Goal: Find specific fact: Find contact information

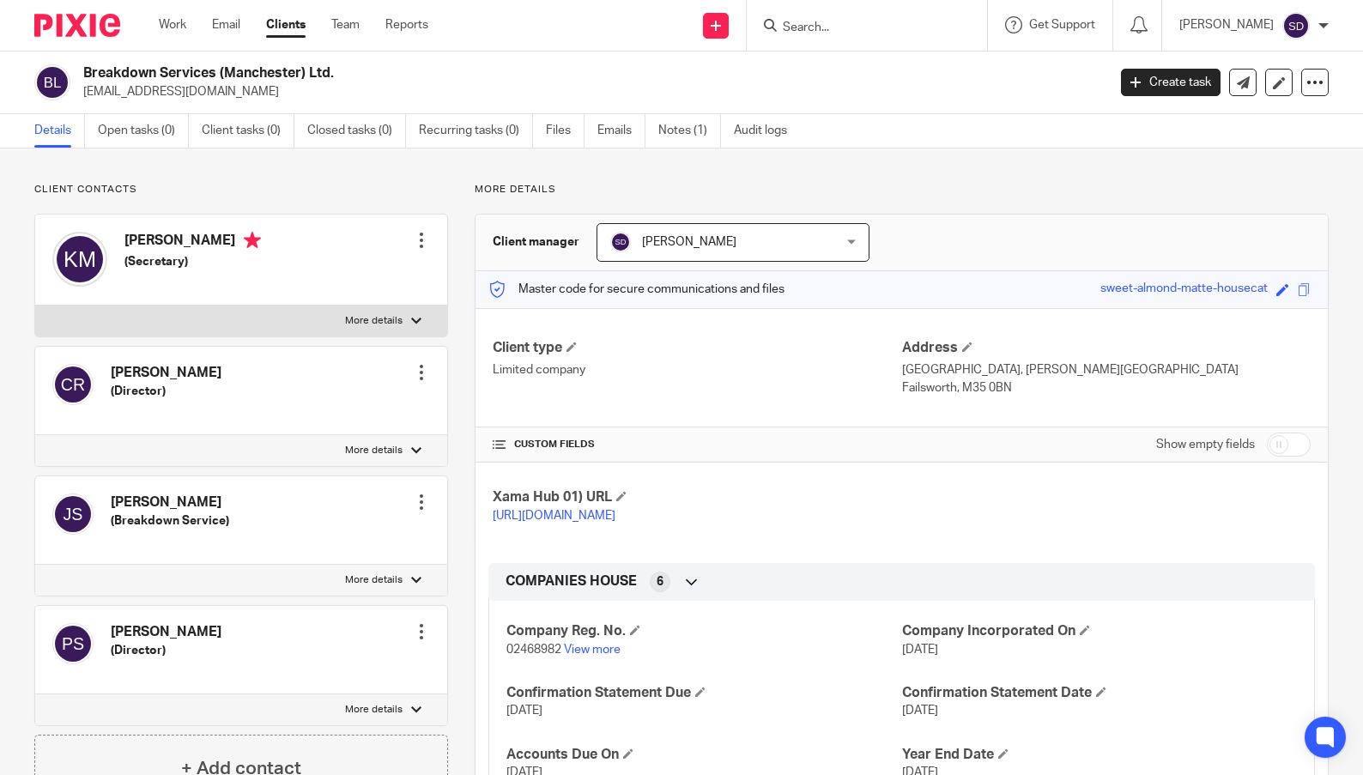
drag, startPoint x: 831, startPoint y: 24, endPoint x: 780, endPoint y: 9, distance: 52.7
click at [829, 24] on input "Search" at bounding box center [858, 28] width 154 height 15
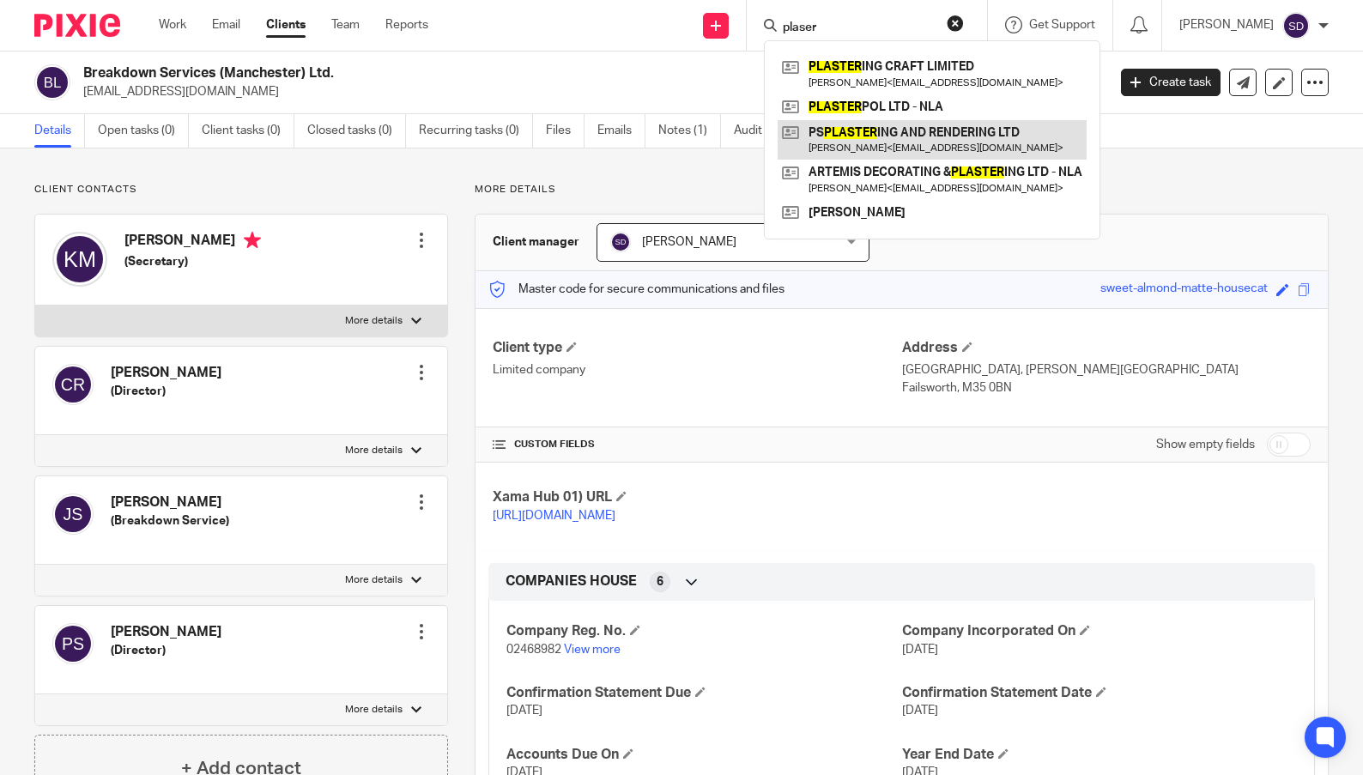
type input "plaser"
click at [854, 128] on link at bounding box center [931, 139] width 309 height 39
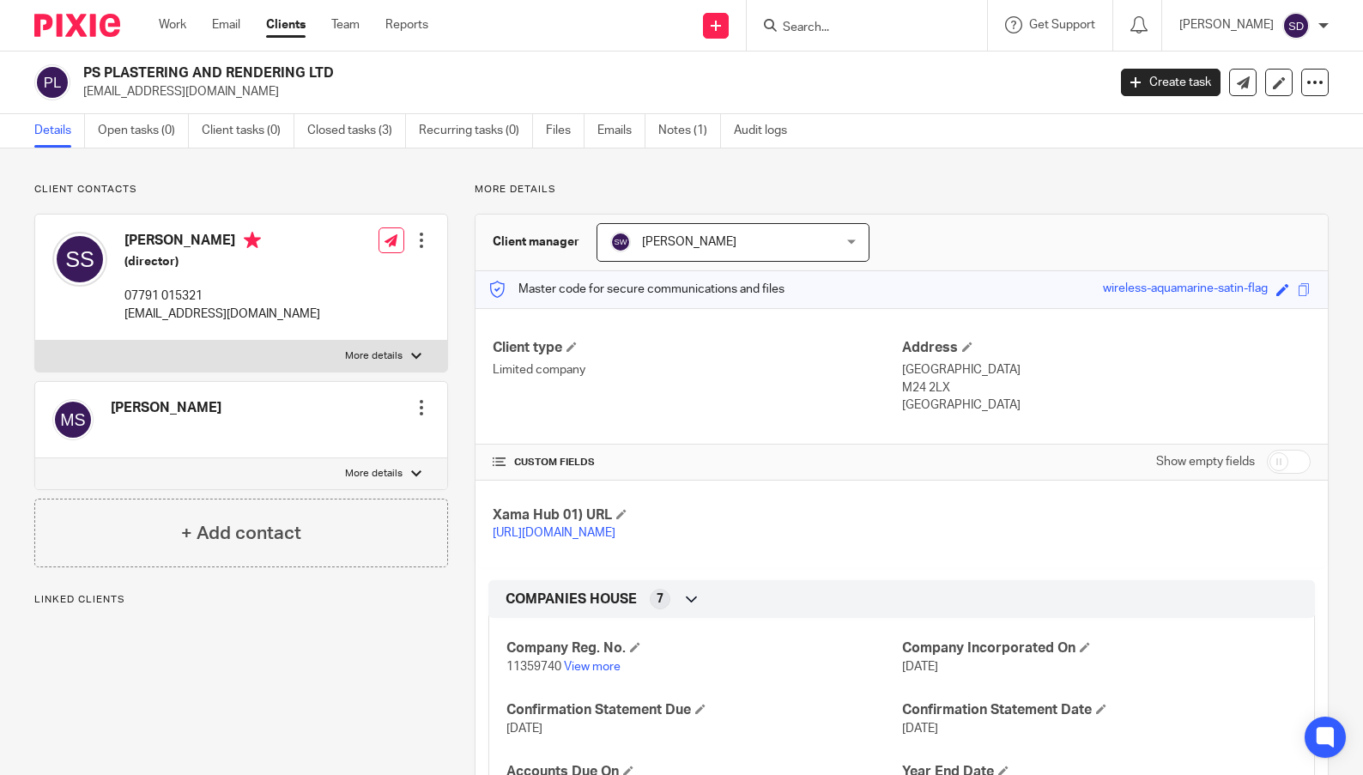
click at [193, 294] on p "07791 015321" at bounding box center [222, 295] width 196 height 17
drag, startPoint x: 203, startPoint y: 292, endPoint x: 118, endPoint y: 295, distance: 85.0
click at [118, 295] on div "[PERSON_NAME] (director) 07791 015321 [EMAIL_ADDRESS][DOMAIN_NAME]" at bounding box center [186, 277] width 268 height 108
copy p "07791 015321"
click at [791, 19] on div at bounding box center [864, 25] width 200 height 21
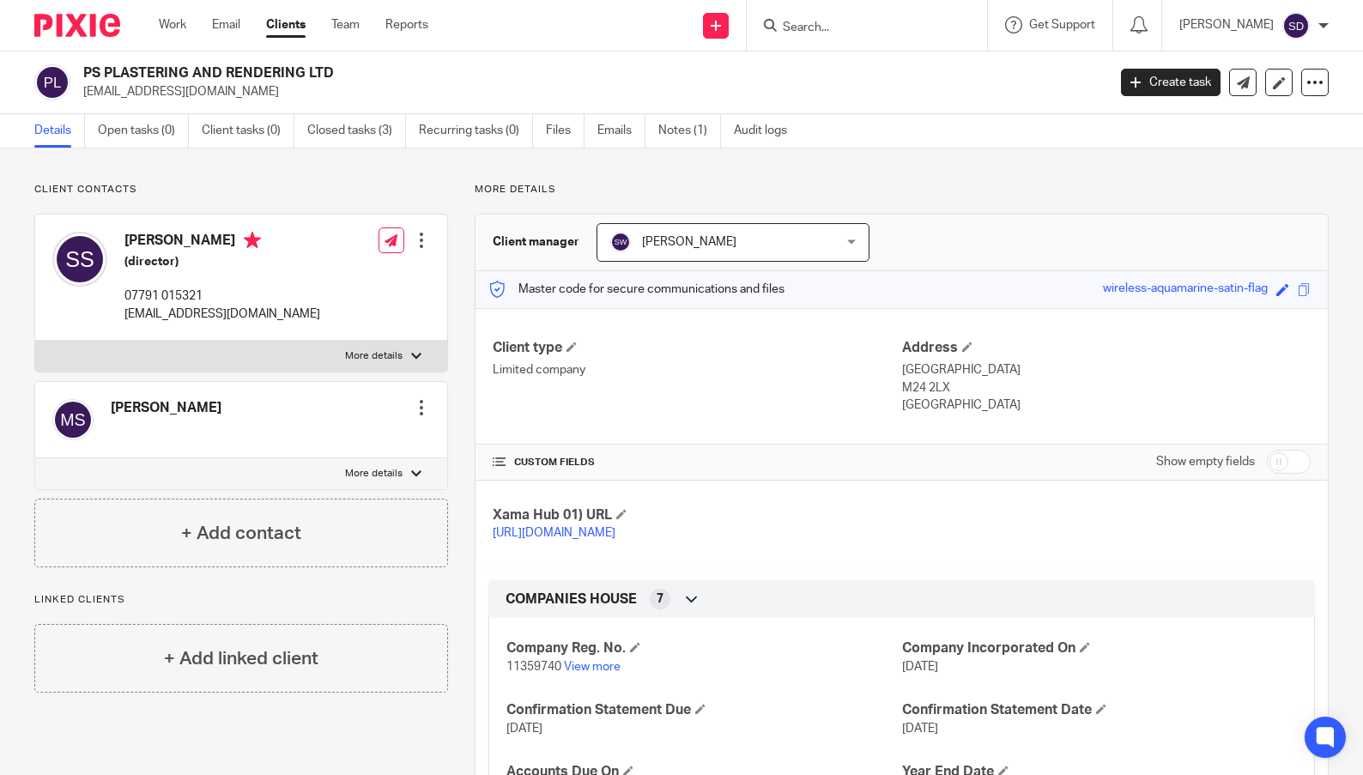
click at [806, 21] on input "Search" at bounding box center [858, 28] width 154 height 15
type input "lytco"
click at [873, 63] on link at bounding box center [903, 73] width 253 height 39
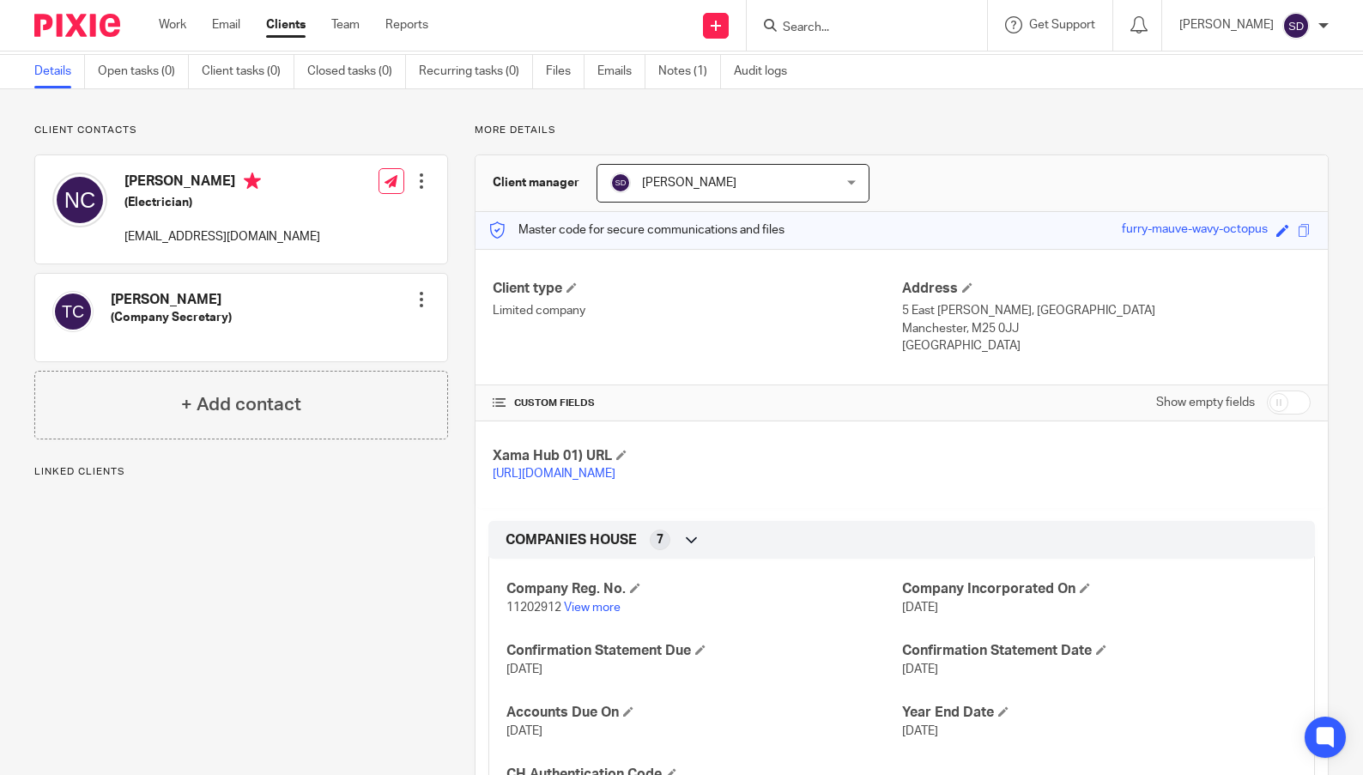
scroll to position [86, 0]
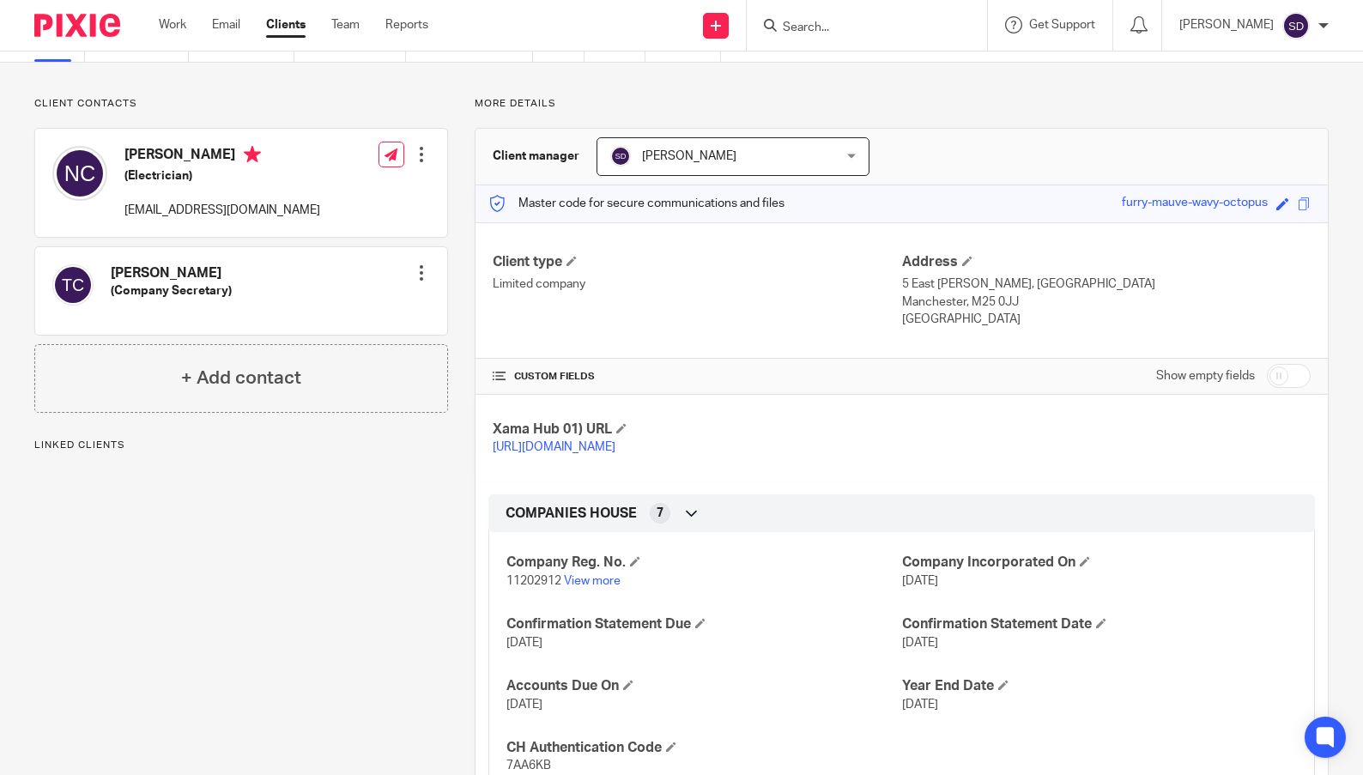
click at [354, 195] on div "Naftoli Yehuda Cope (Electrician) toli@lytco.co.uk Edit contact Create client f…" at bounding box center [241, 183] width 412 height 108
click at [222, 213] on p "toli@lytco.co.uk" at bounding box center [222, 210] width 196 height 17
click at [167, 219] on p "toli@lytco.co.uk" at bounding box center [222, 210] width 196 height 17
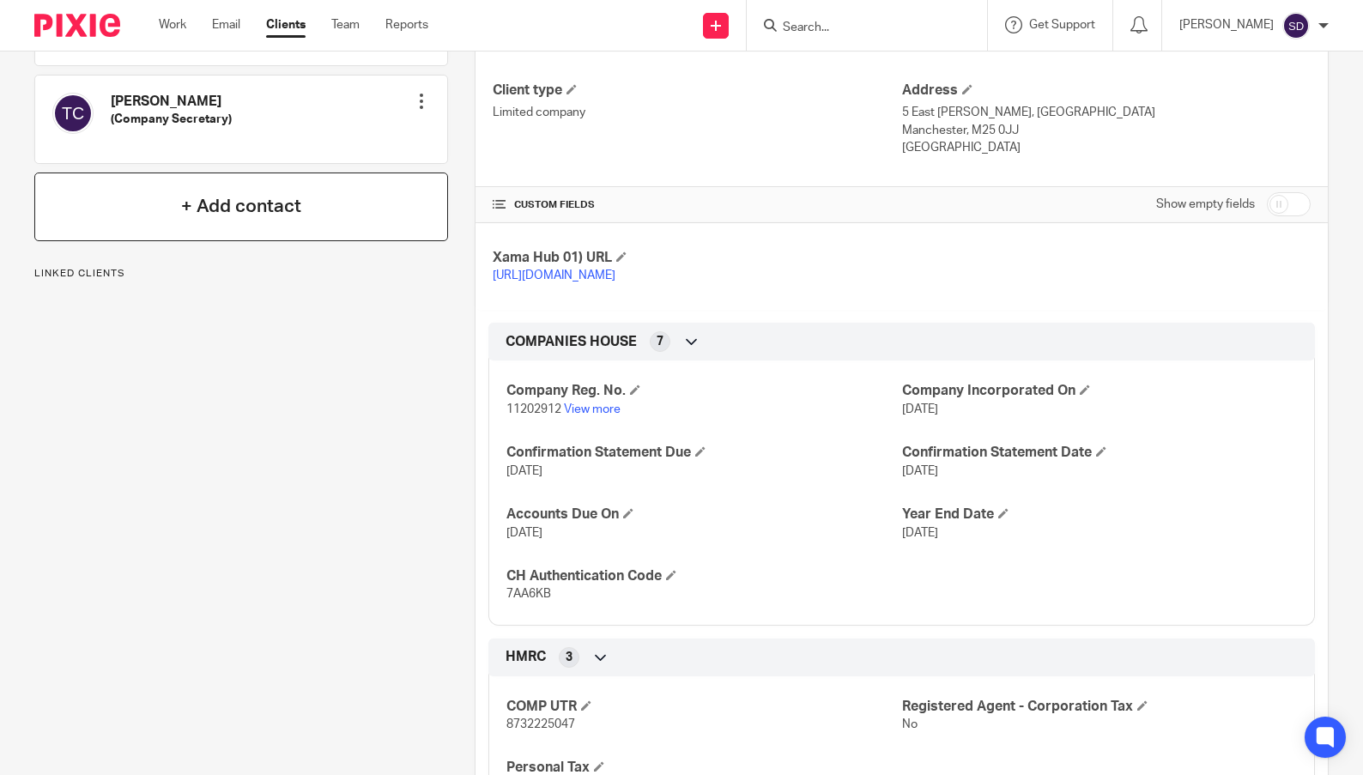
scroll to position [0, 0]
